Goal: Information Seeking & Learning: Check status

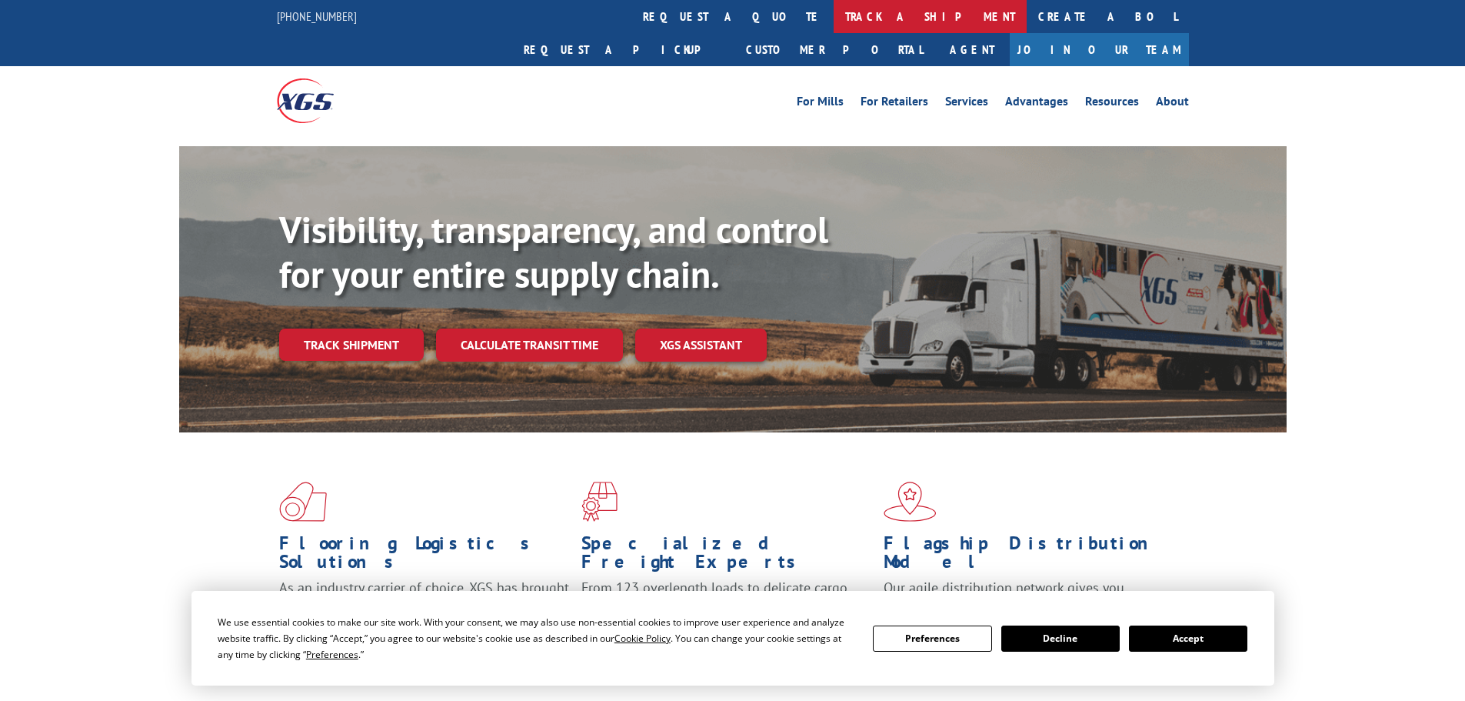
click at [834, 20] on link "track a shipment" at bounding box center [930, 16] width 193 height 33
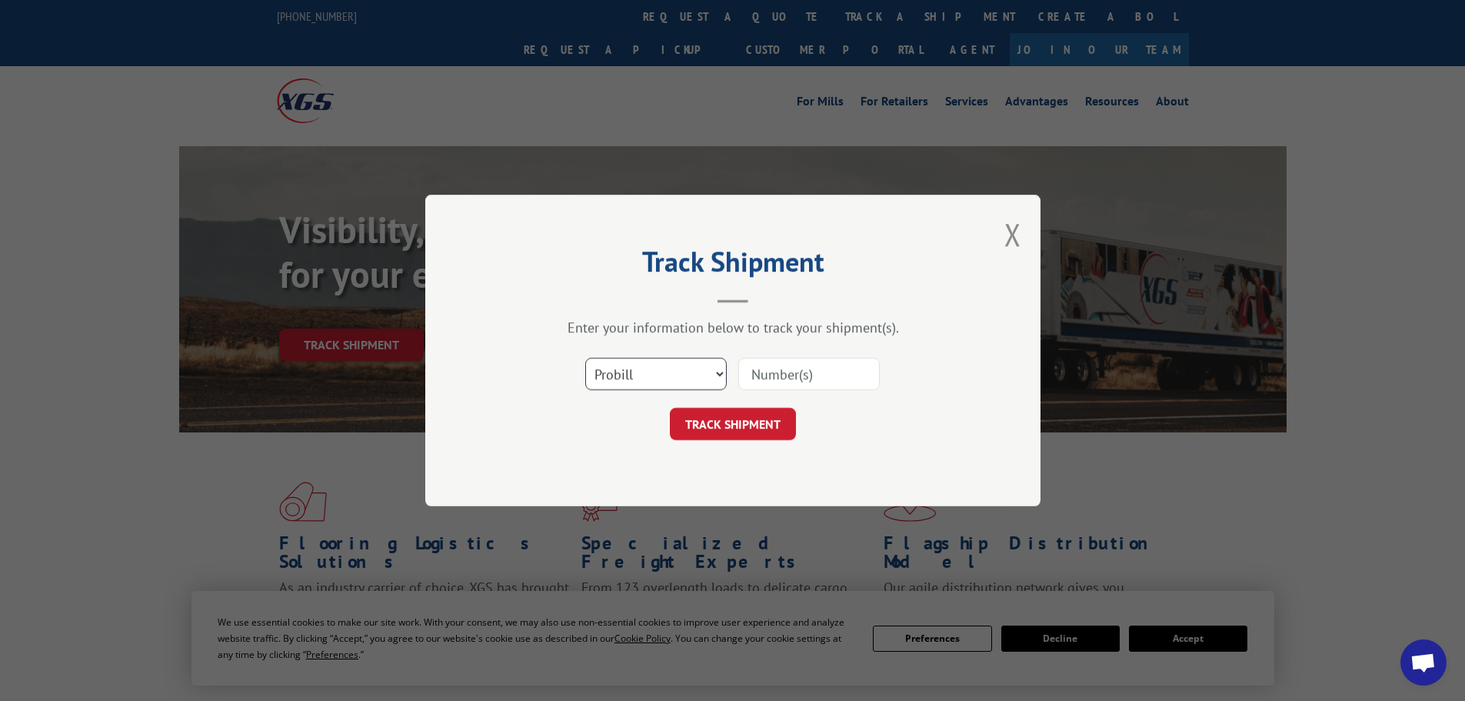
click at [704, 372] on select "Select category... Probill BOL PO" at bounding box center [655, 374] width 141 height 32
select select "bol"
click at [585, 358] on select "Select category... Probill BOL PO" at bounding box center [655, 374] width 141 height 32
click at [793, 369] on input at bounding box center [808, 374] width 141 height 32
paste input "449373"
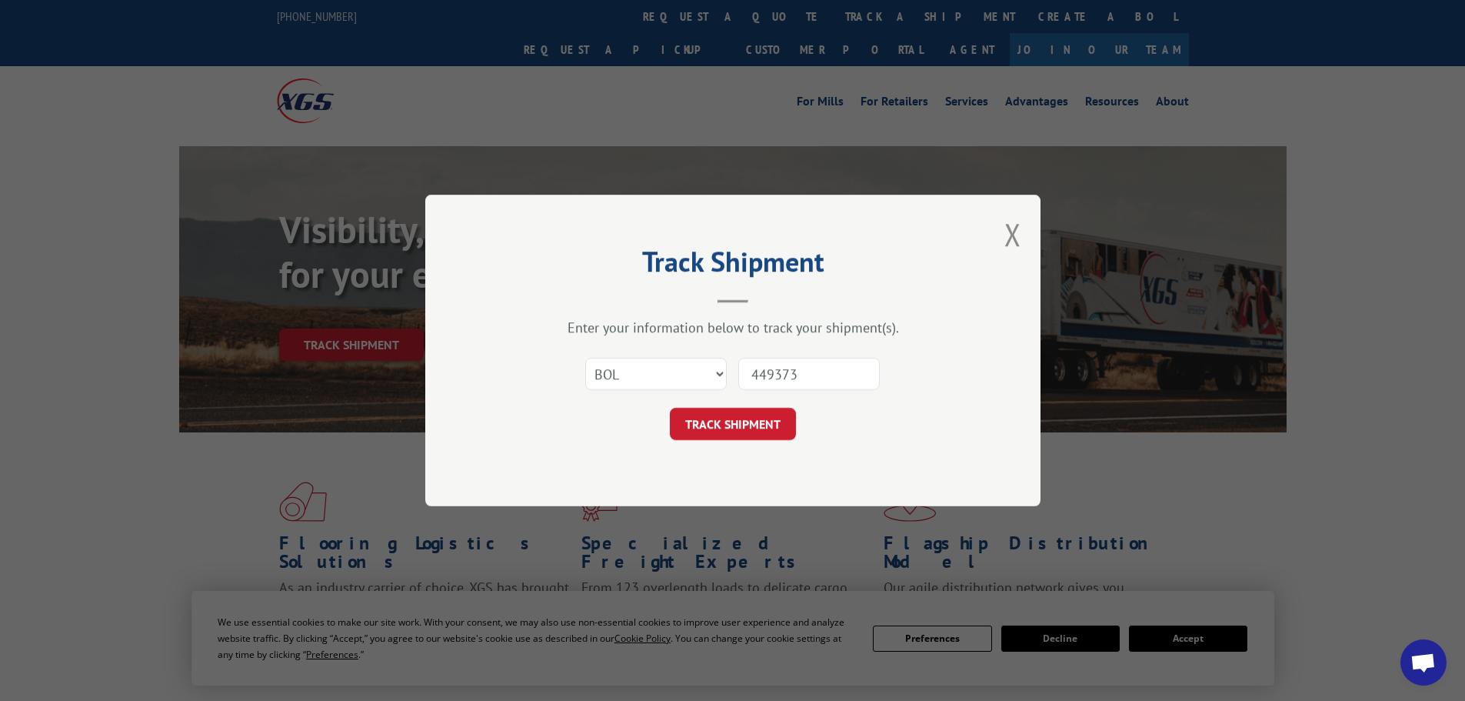
type input "449373"
click at [757, 442] on div "Track Shipment Enter your information below to track your shipment(s). Select c…" at bounding box center [732, 350] width 615 height 311
click at [749, 422] on button "TRACK SHIPMENT" at bounding box center [733, 424] width 126 height 32
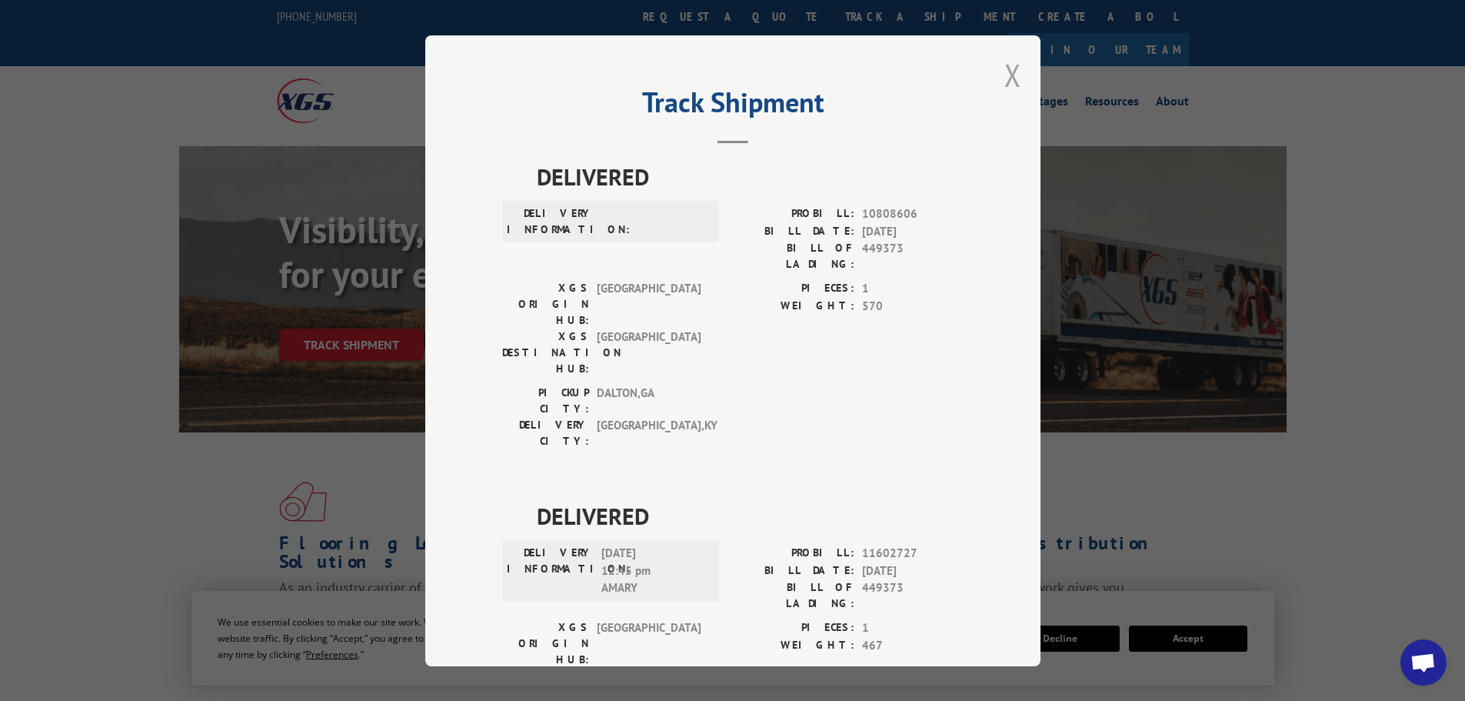
click at [1007, 81] on button "Close modal" at bounding box center [1012, 75] width 17 height 41
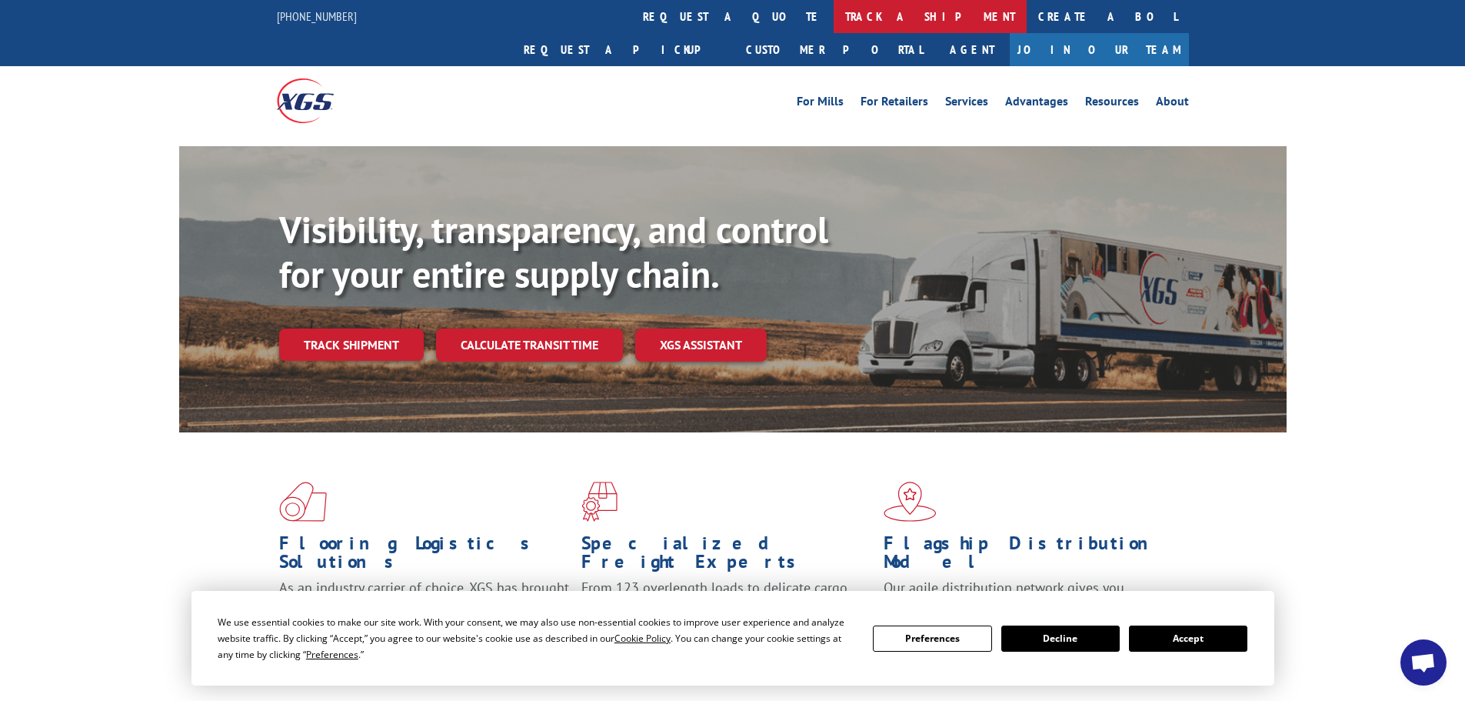
click at [834, 15] on link "track a shipment" at bounding box center [930, 16] width 193 height 33
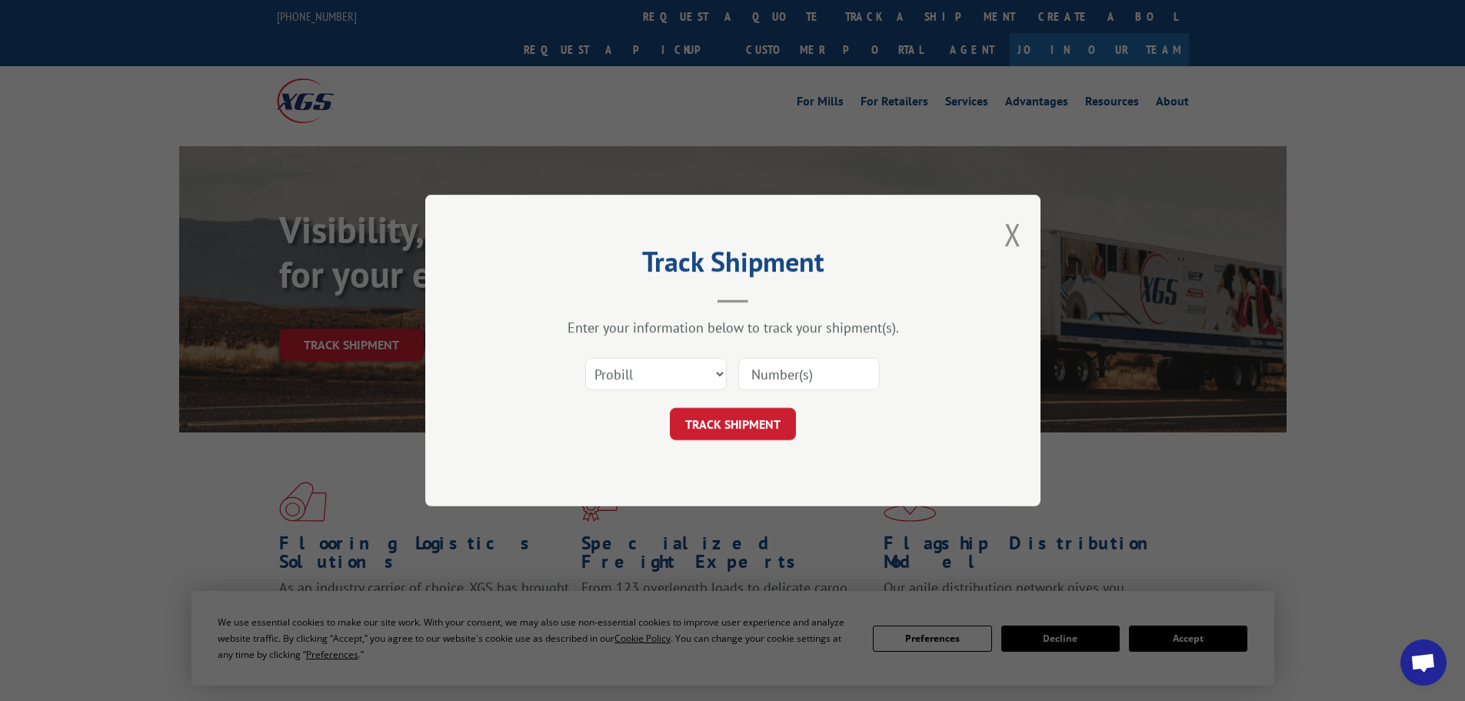
click at [790, 380] on input at bounding box center [808, 374] width 141 height 32
paste input "17229821"
type input "17229821"
click at [716, 420] on button "TRACK SHIPMENT" at bounding box center [733, 424] width 126 height 32
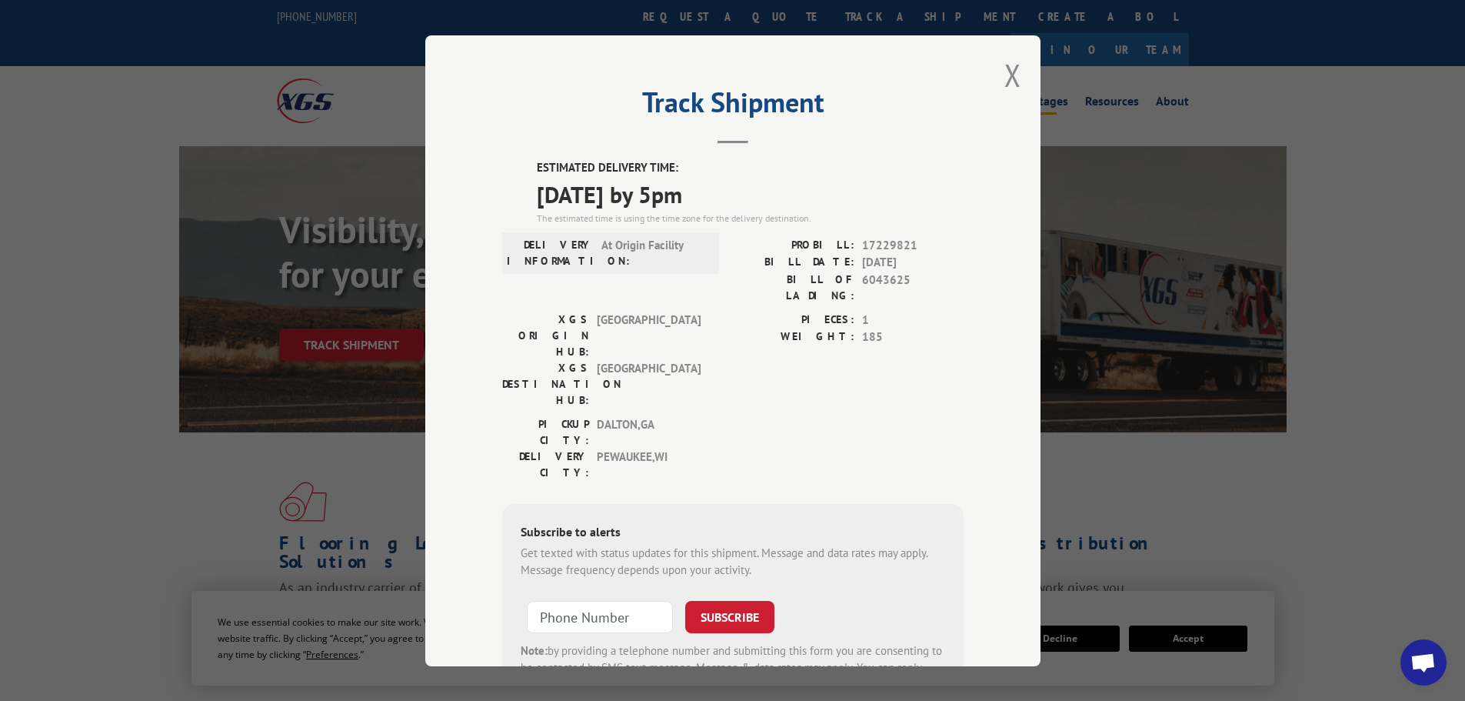
click at [1006, 72] on button "Close modal" at bounding box center [1012, 75] width 17 height 41
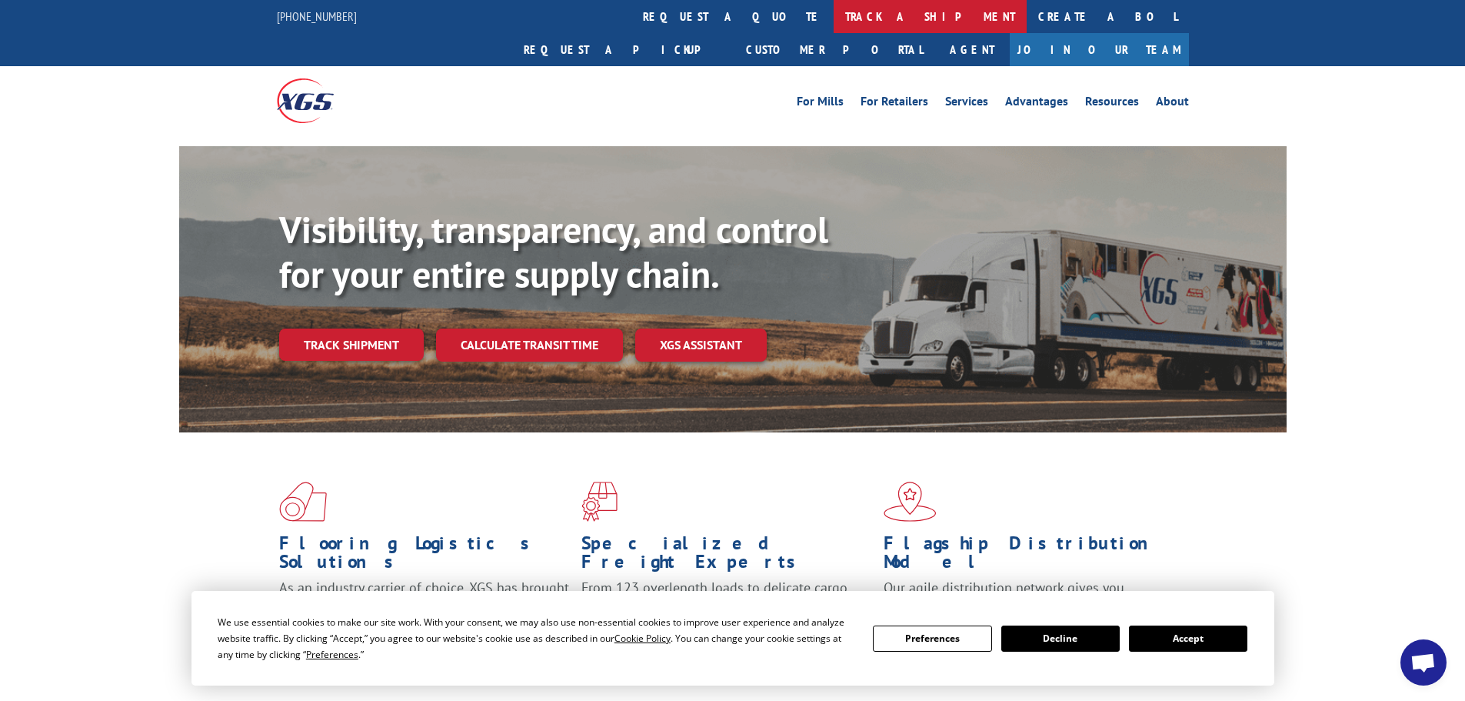
click at [834, 6] on link "track a shipment" at bounding box center [930, 16] width 193 height 33
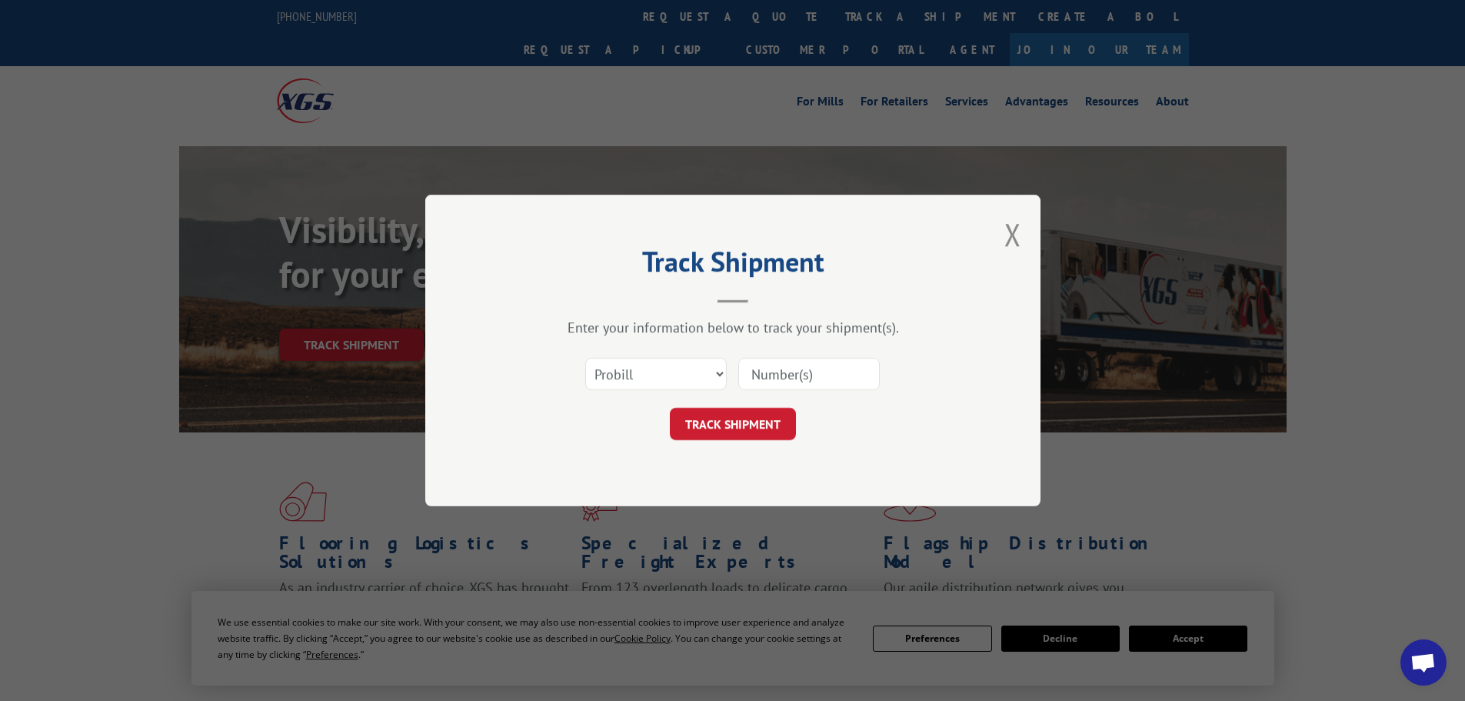
click at [794, 371] on input at bounding box center [808, 374] width 141 height 32
paste input "17471756"
type input "17471756"
click at [758, 428] on button "TRACK SHIPMENT" at bounding box center [733, 424] width 126 height 32
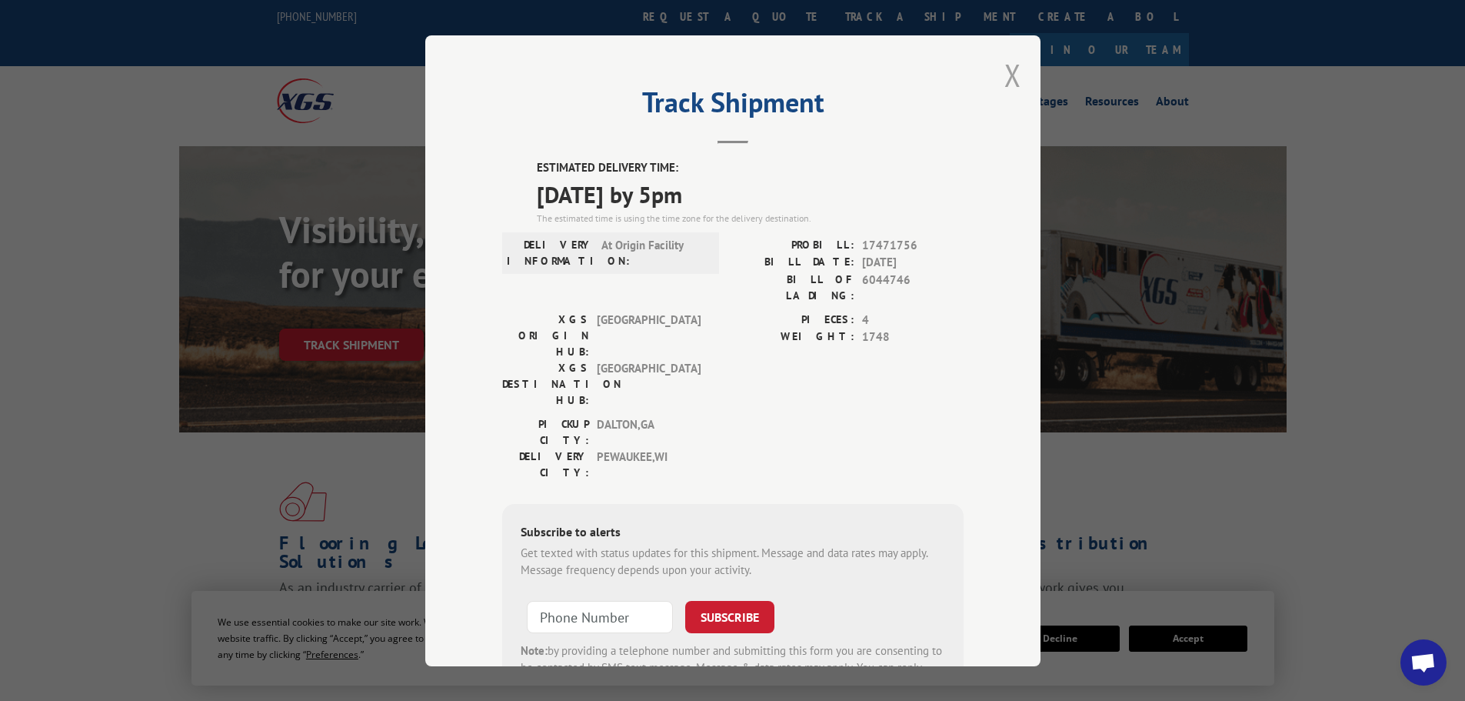
click at [1007, 79] on button "Close modal" at bounding box center [1012, 75] width 17 height 41
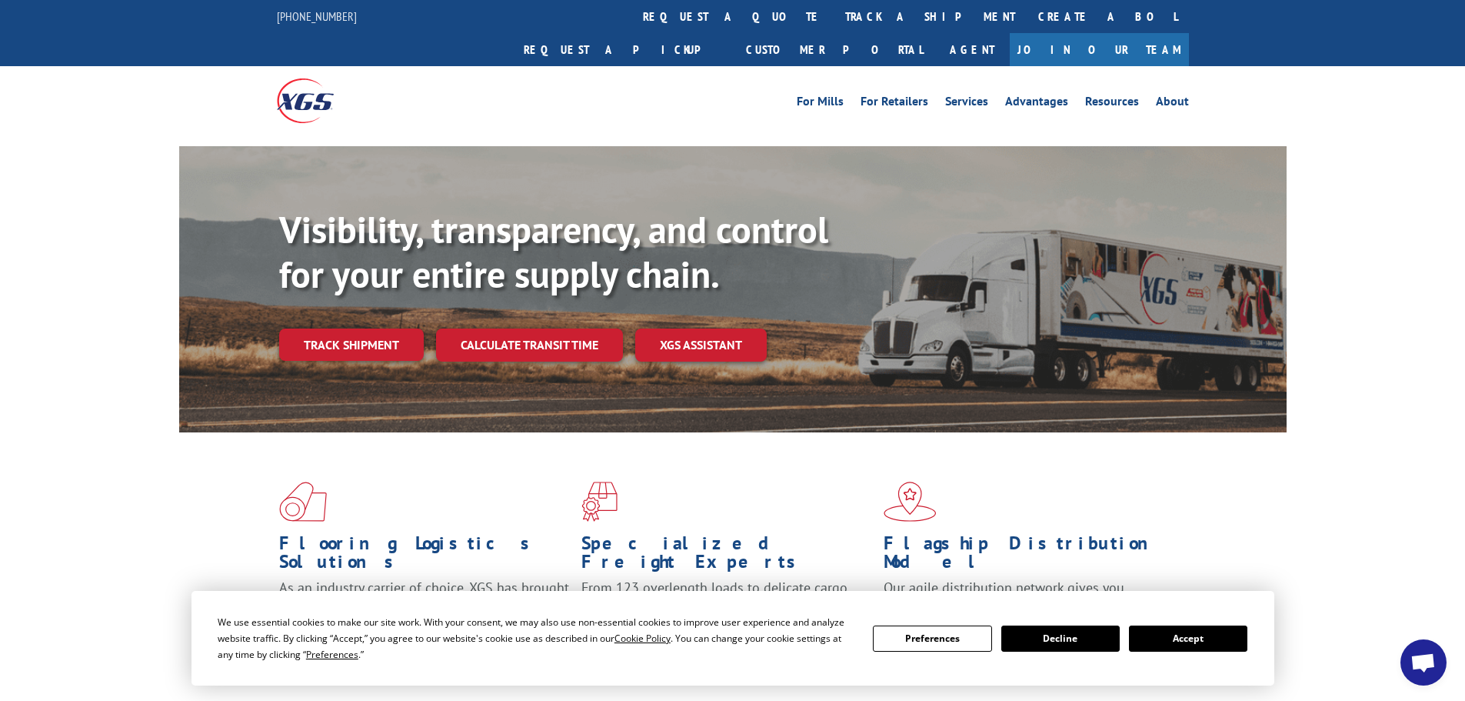
click at [1191, 634] on button "Accept" at bounding box center [1188, 638] width 118 height 26
